Goal: Find specific page/section: Find specific page/section

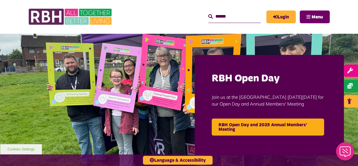
click at [313, 16] on span "Menu" at bounding box center [317, 17] width 11 height 5
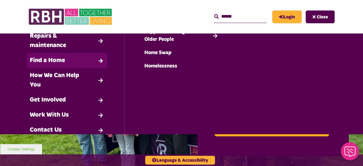
scroll to position [61, 0]
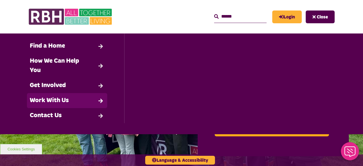
click at [61, 101] on link "Work With Us" at bounding box center [67, 100] width 80 height 15
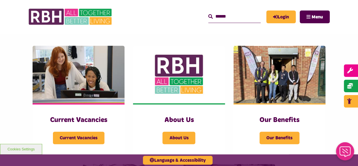
scroll to position [109, 0]
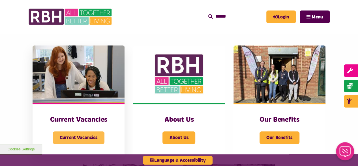
click at [69, 136] on span "Current Vacancies" at bounding box center [79, 137] width 52 height 12
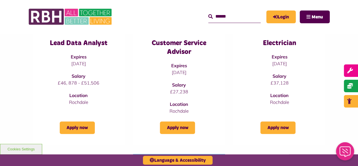
scroll to position [90, 0]
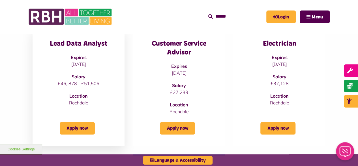
click at [85, 44] on h3 "Lead Data Analyst" at bounding box center [78, 43] width 69 height 9
click at [88, 118] on div "Apply now" at bounding box center [78, 125] width 69 height 20
click at [80, 128] on link "Apply now" at bounding box center [77, 128] width 35 height 12
